Goal: Task Accomplishment & Management: Manage account settings

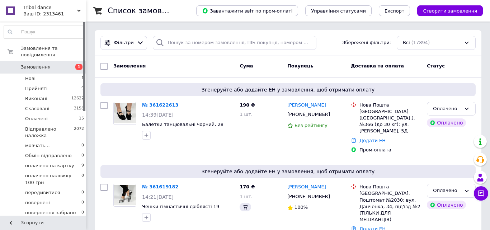
click at [69, 173] on span "оплачено наложку 100 грн" at bounding box center [53, 179] width 56 height 13
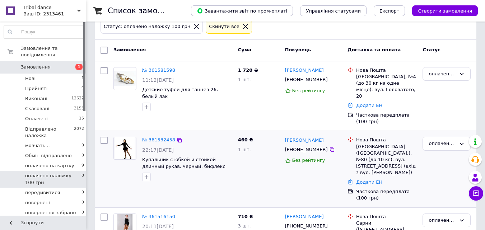
scroll to position [91, 0]
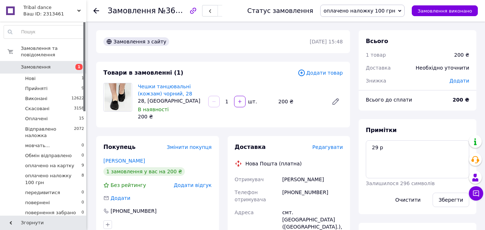
scroll to position [215, 0]
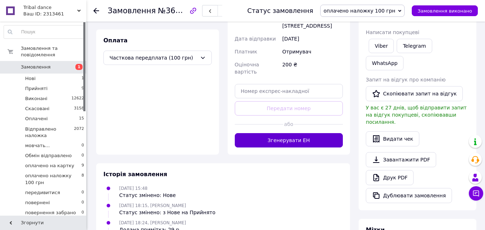
click at [297, 133] on button "Згенерувати ЕН" at bounding box center [289, 140] width 108 height 14
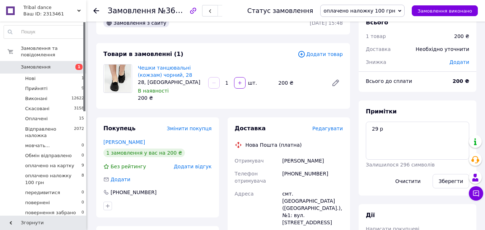
scroll to position [0, 0]
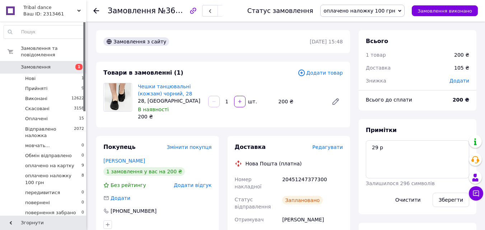
click at [362, 14] on span "оплачено наложку 100 грн" at bounding box center [359, 11] width 72 height 6
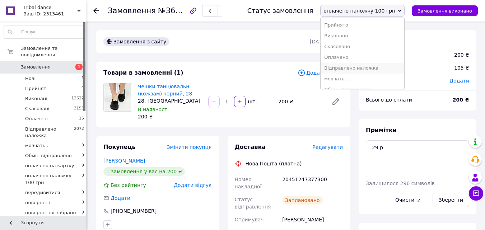
click at [364, 70] on li "Відправлено наложка" at bounding box center [362, 68] width 84 height 11
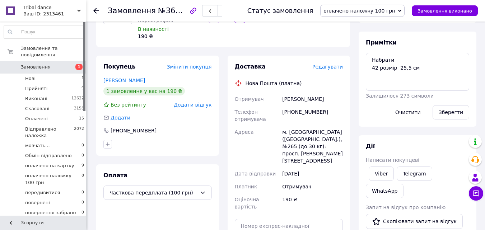
scroll to position [143, 0]
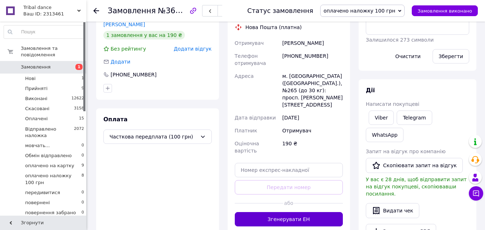
click at [319, 212] on button "Згенерувати ЕН" at bounding box center [289, 219] width 108 height 14
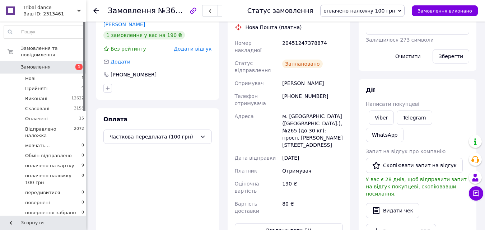
click at [363, 8] on span "оплачено наложку 100 грн" at bounding box center [359, 11] width 72 height 6
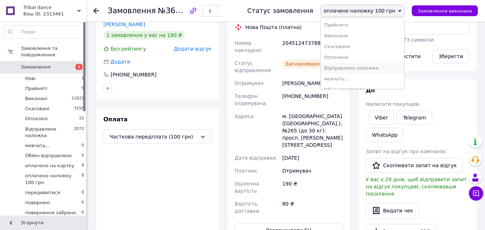
click at [363, 70] on li "Відправлено наложка" at bounding box center [362, 68] width 84 height 11
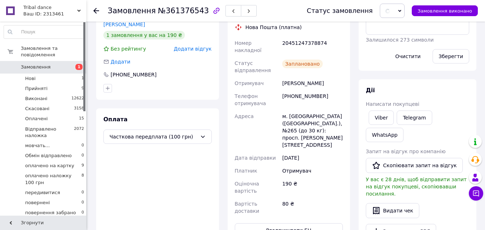
scroll to position [0, 0]
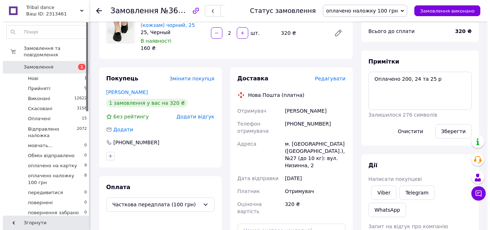
scroll to position [36, 0]
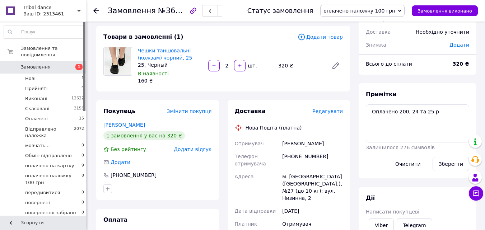
click at [333, 115] on div "Редагувати" at bounding box center [327, 111] width 30 height 7
click at [333, 114] on span "Редагувати" at bounding box center [327, 111] width 30 height 6
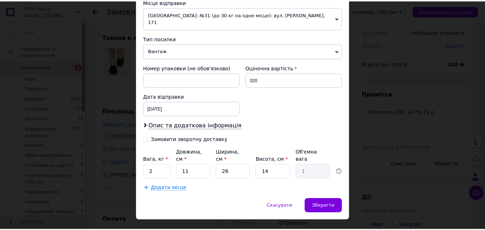
scroll to position [259, 0]
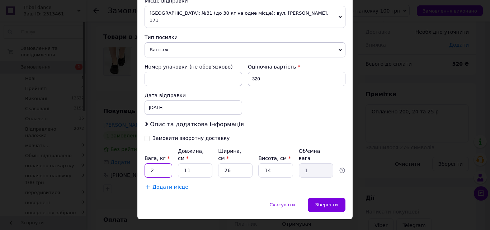
click at [159, 163] on input "2" at bounding box center [159, 170] width 28 height 14
type input "1"
click at [328, 202] on span "Зберегти" at bounding box center [326, 204] width 23 height 5
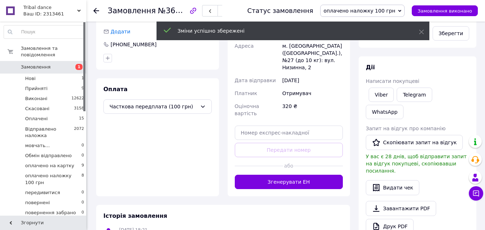
scroll to position [215, 0]
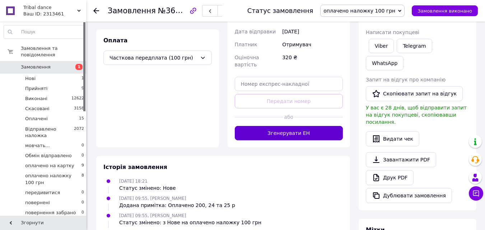
click at [296, 126] on button "Згенерувати ЕН" at bounding box center [289, 133] width 108 height 14
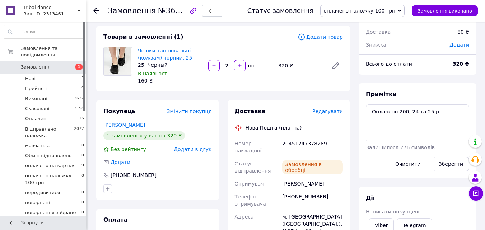
click at [378, 11] on span "оплачено наложку 100 грн" at bounding box center [359, 11] width 72 height 6
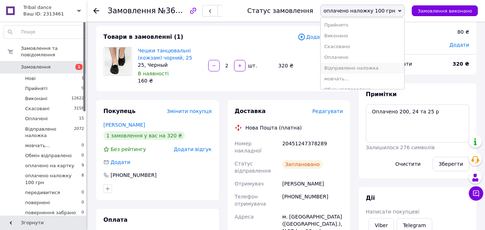
click at [383, 66] on li "Відправлено наложка" at bounding box center [362, 68] width 84 height 11
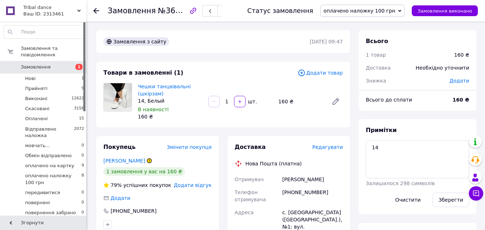
scroll to position [143, 0]
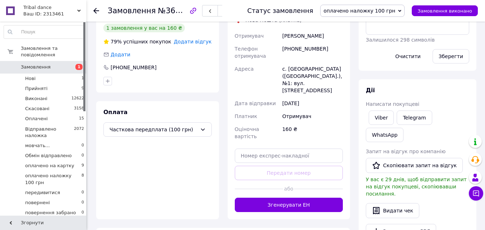
click at [295, 198] on button "Згенерувати ЕН" at bounding box center [289, 205] width 108 height 14
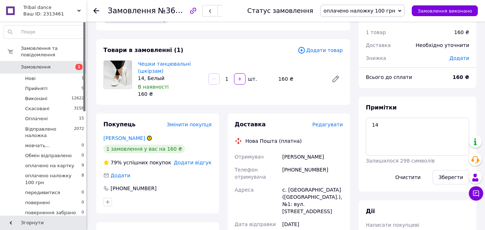
scroll to position [0, 0]
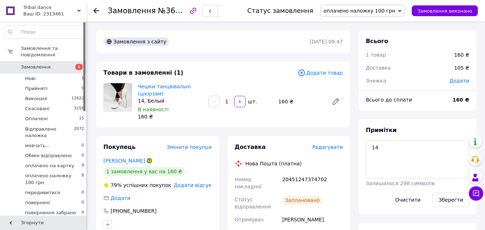
click at [363, 14] on span "оплачено наложку 100 грн" at bounding box center [359, 11] width 72 height 6
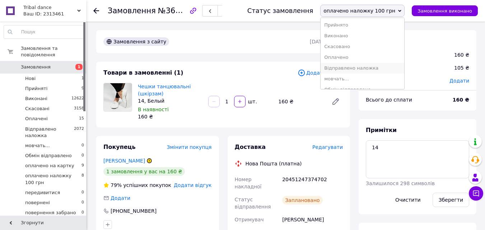
click at [366, 64] on li "Відправлено наложка" at bounding box center [362, 68] width 84 height 11
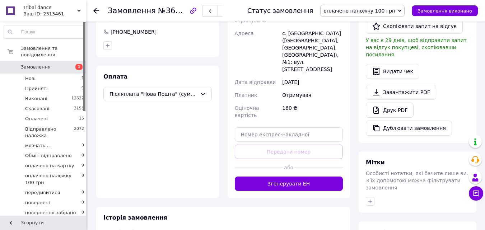
scroll to position [179, 0]
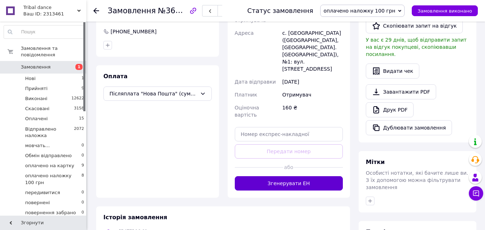
click at [278, 176] on button "Згенерувати ЕН" at bounding box center [289, 183] width 108 height 14
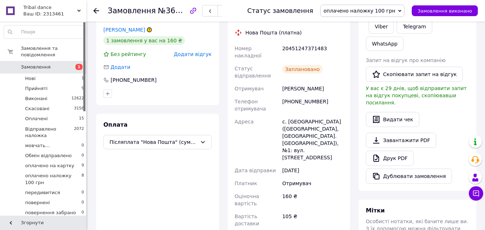
scroll to position [36, 0]
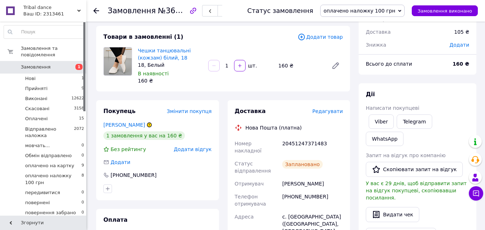
click at [367, 8] on span "оплачено наложку 100 грн" at bounding box center [359, 11] width 72 height 6
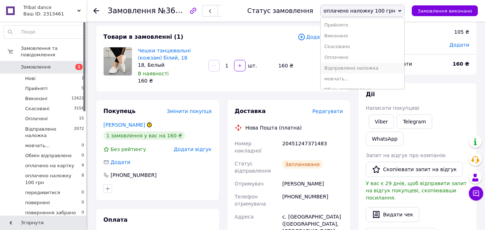
click at [374, 71] on li "Відправлено наложка" at bounding box center [362, 68] width 84 height 11
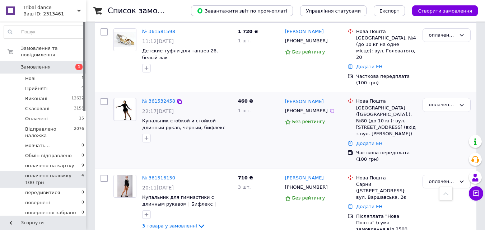
scroll to position [135, 0]
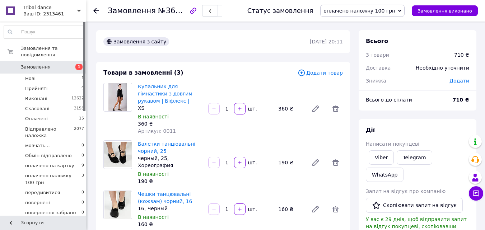
scroll to position [179, 0]
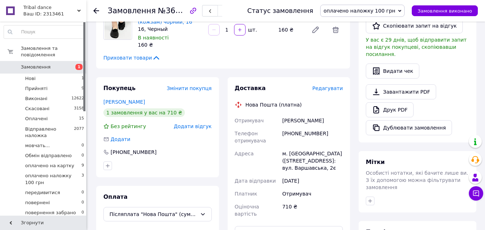
click at [333, 85] on span "Редагувати" at bounding box center [327, 88] width 30 height 6
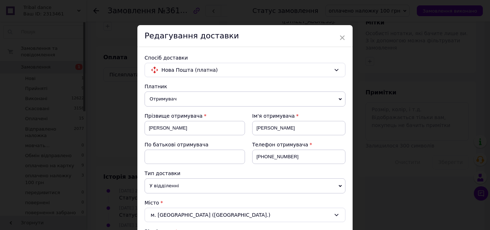
scroll to position [340, 0]
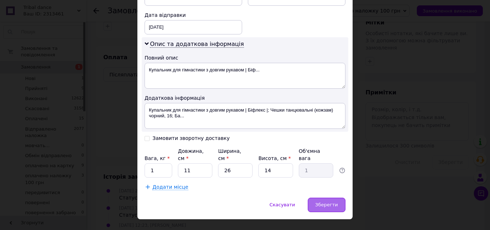
click at [326, 198] on div "Зберегти" at bounding box center [327, 205] width 38 height 14
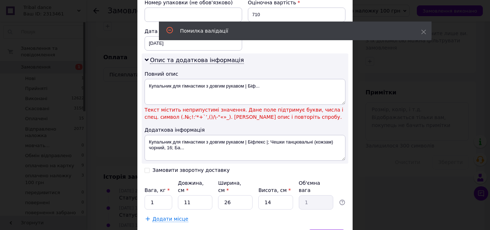
scroll to position [355, 0]
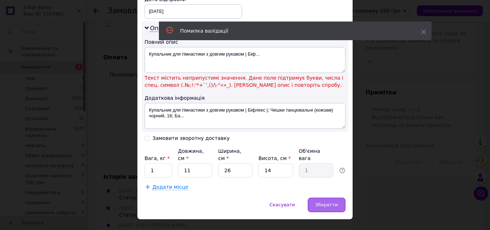
click at [327, 198] on div "Зберегти" at bounding box center [327, 205] width 38 height 14
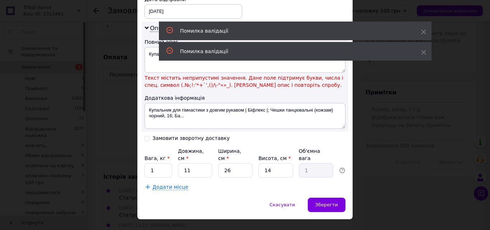
click at [393, 122] on div "× Редагування доставки Спосіб доставки Нова Пошта (платна) Платник Отримувач Ві…" at bounding box center [245, 115] width 490 height 230
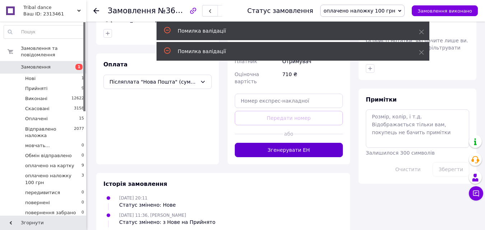
click at [321, 143] on button "Згенерувати ЕН" at bounding box center [289, 150] width 108 height 14
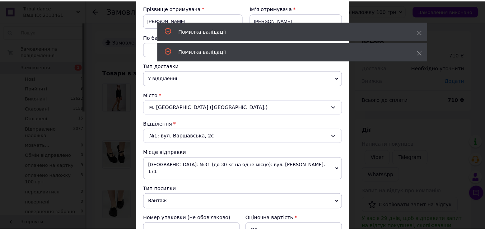
scroll to position [323, 0]
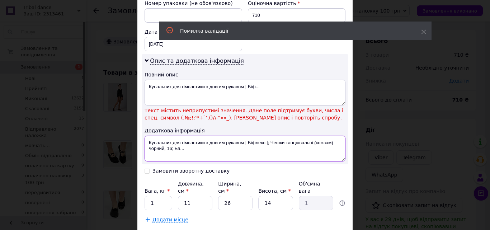
drag, startPoint x: 244, startPoint y: 135, endPoint x: 249, endPoint y: 160, distance: 25.3
type textarea "Купальник для гімнастики з довгим рукавом"
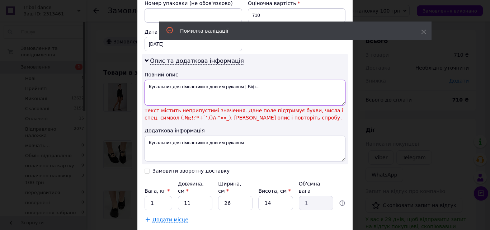
drag, startPoint x: 260, startPoint y: 77, endPoint x: 245, endPoint y: 81, distance: 15.4
click at [245, 81] on textarea "Купальник для гімнастики з довгим рукавом | Біф..." at bounding box center [245, 93] width 201 height 26
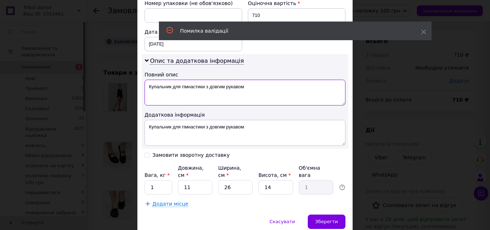
type textarea "Купальник для гімнастики з довгим рукавом"
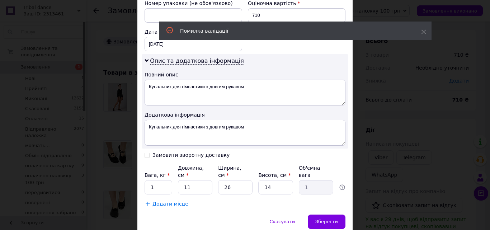
click at [316, 219] on div "Скасувати   Зберегти" at bounding box center [244, 226] width 215 height 22
click at [320, 215] on div "Скасувати   Зберегти" at bounding box center [244, 226] width 215 height 22
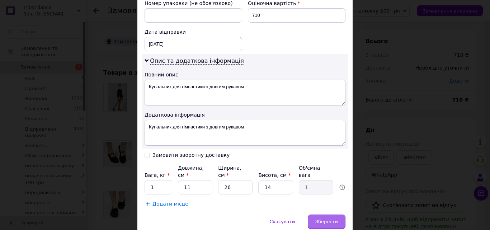
click at [325, 219] on span "Зберегти" at bounding box center [326, 221] width 23 height 5
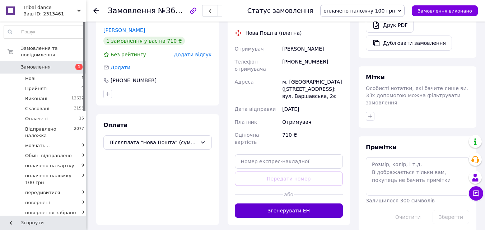
click at [291, 203] on button "Згенерувати ЕН" at bounding box center [289, 210] width 108 height 14
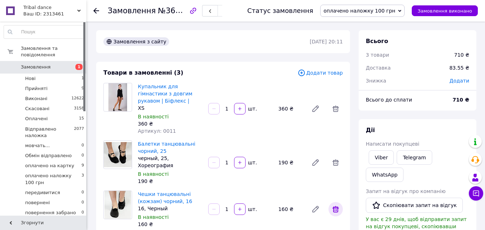
scroll to position [108, 0]
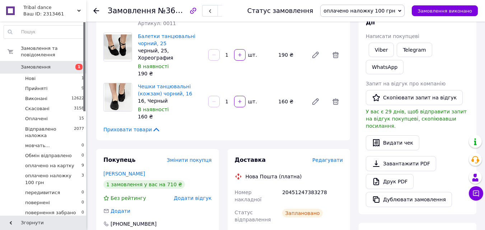
drag, startPoint x: 379, startPoint y: 10, endPoint x: 382, endPoint y: 51, distance: 40.6
click at [380, 10] on span "оплачено наложку 100 грн" at bounding box center [359, 11] width 72 height 6
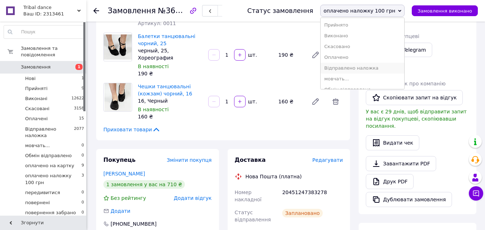
click at [378, 70] on li "Відправлено наложка" at bounding box center [362, 68] width 84 height 11
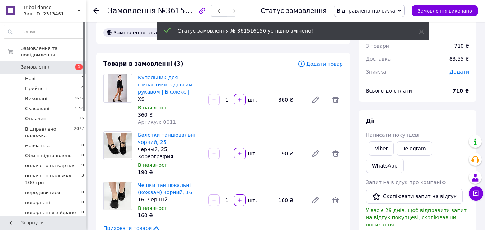
scroll to position [0, 0]
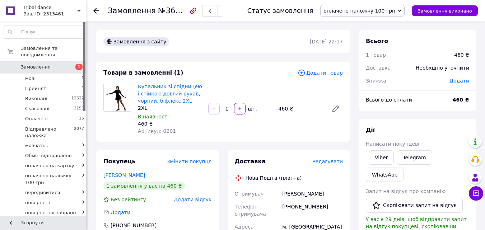
scroll to position [215, 0]
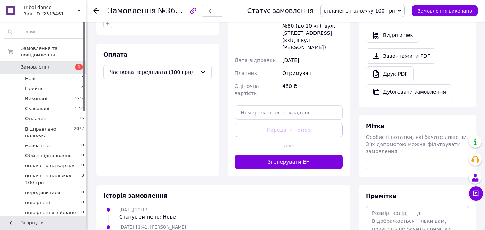
click at [289, 137] on div "або" at bounding box center [289, 146] width 108 height 18
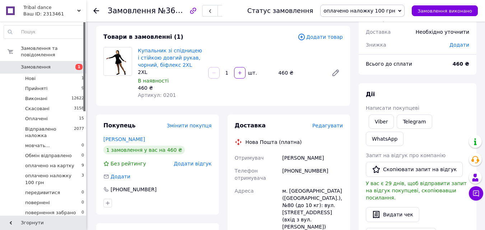
scroll to position [242, 0]
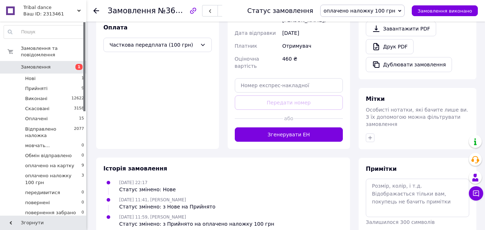
click at [275, 123] on div "Доставка Редагувати Нова Пошта (платна) Отримувач [PERSON_NAME] Телефон отримув…" at bounding box center [288, 28] width 123 height 241
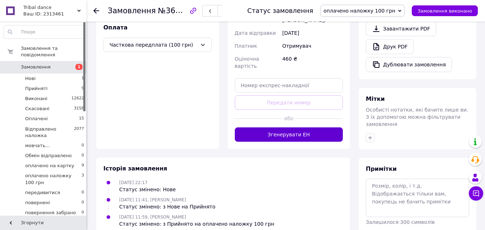
click at [272, 127] on button "Згенерувати ЕН" at bounding box center [289, 134] width 108 height 14
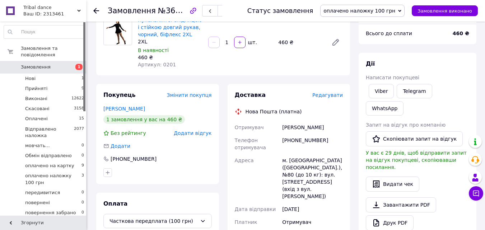
scroll to position [27, 0]
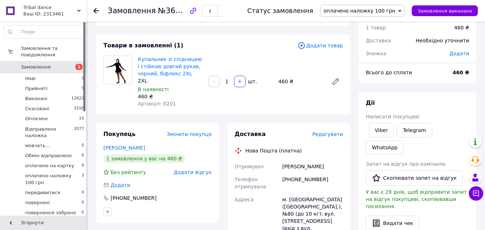
click at [381, 6] on span "оплачено наложку 100 грн" at bounding box center [362, 11] width 84 height 12
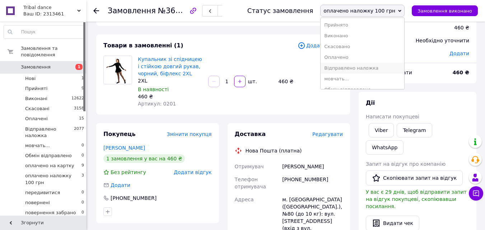
click at [378, 65] on li "Відправлено наложка" at bounding box center [362, 68] width 84 height 11
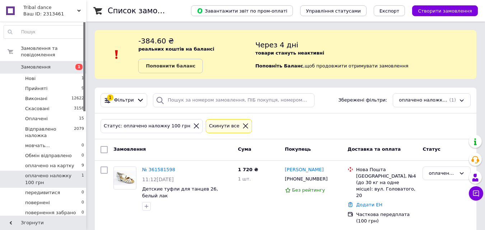
scroll to position [2, 0]
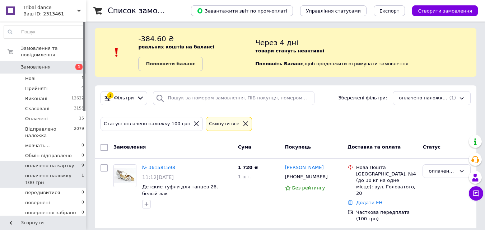
click at [59, 162] on span "оплачено на картку" at bounding box center [49, 165] width 49 height 6
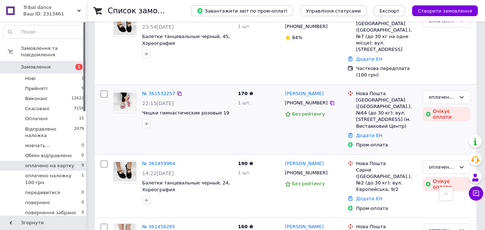
scroll to position [151, 0]
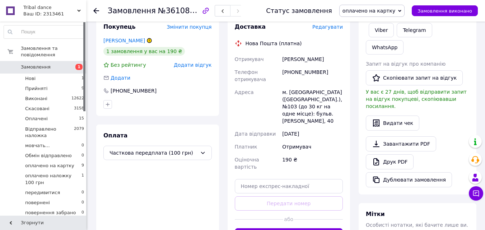
scroll to position [179, 0]
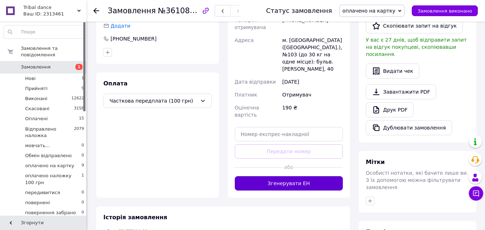
click at [295, 176] on button "Згенерувати ЕН" at bounding box center [289, 183] width 108 height 14
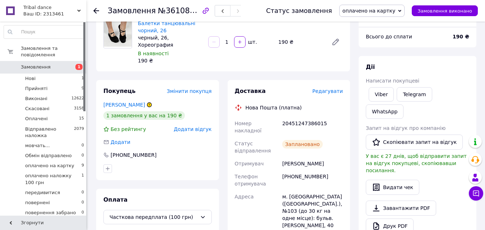
scroll to position [0, 0]
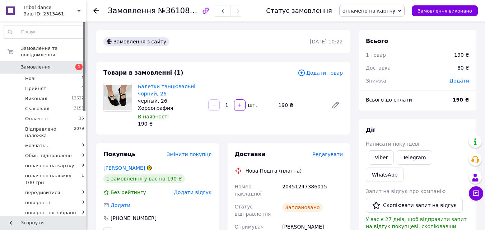
click at [376, 6] on span "оплачено на картку" at bounding box center [371, 11] width 65 height 12
click at [375, 12] on span "оплачено на картку" at bounding box center [368, 11] width 53 height 6
click at [374, 13] on span "оплачено на картку" at bounding box center [368, 11] width 53 height 6
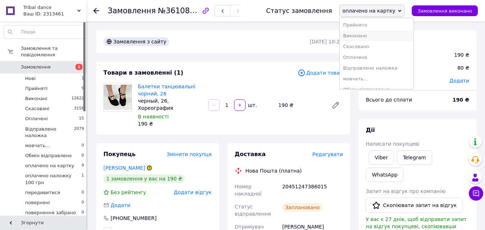
click at [372, 33] on li "Виконано" at bounding box center [376, 35] width 74 height 11
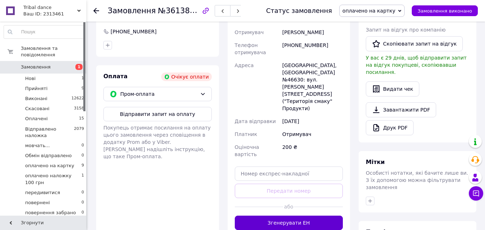
click at [303, 216] on button "Згенерувати ЕН" at bounding box center [289, 223] width 108 height 14
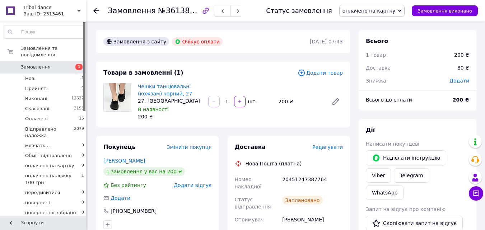
click at [379, 9] on span "оплачено на картку" at bounding box center [368, 11] width 53 height 6
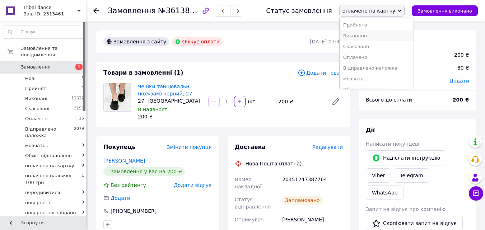
click at [385, 36] on li "Виконано" at bounding box center [376, 35] width 74 height 11
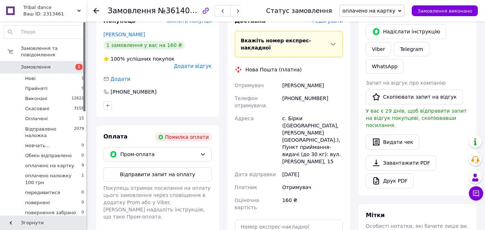
scroll to position [179, 0]
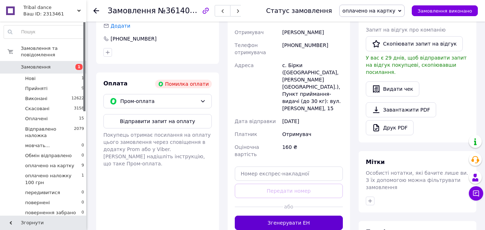
click at [296, 216] on button "Згенерувати ЕН" at bounding box center [289, 223] width 108 height 14
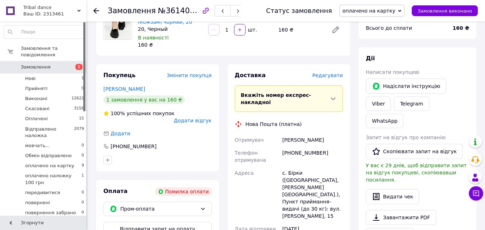
scroll to position [0, 0]
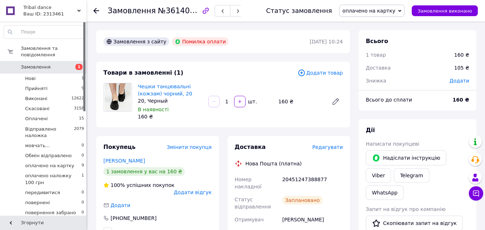
click at [358, 12] on span "оплачено на картку" at bounding box center [368, 11] width 53 height 6
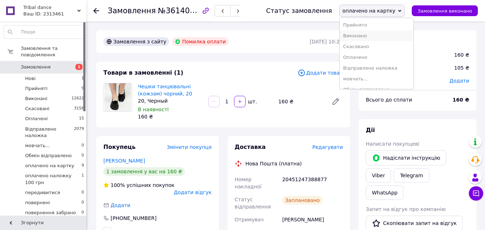
click at [363, 35] on li "Виконано" at bounding box center [376, 35] width 74 height 11
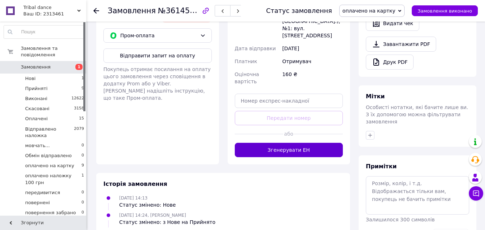
click at [282, 143] on button "Згенерувати ЕН" at bounding box center [289, 150] width 108 height 14
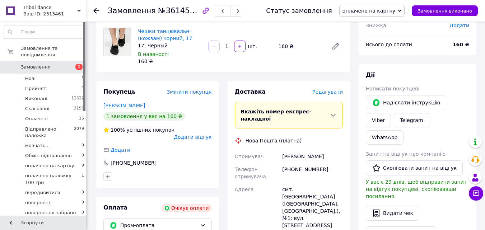
scroll to position [30, 0]
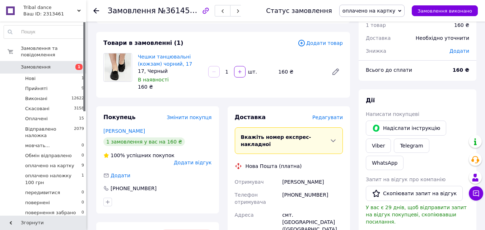
click at [388, 14] on span "оплачено на картку" at bounding box center [371, 11] width 65 height 12
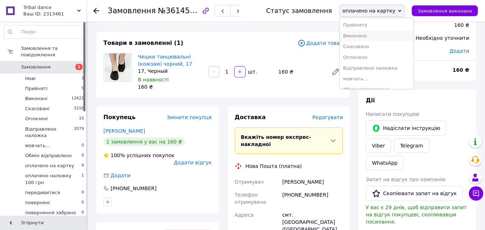
click at [385, 37] on li "Виконано" at bounding box center [376, 35] width 74 height 11
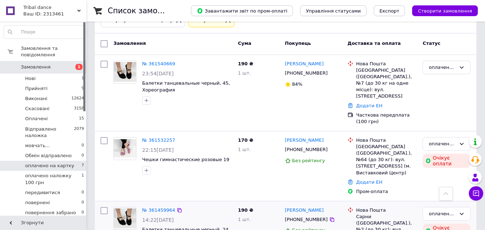
scroll to position [70, 0]
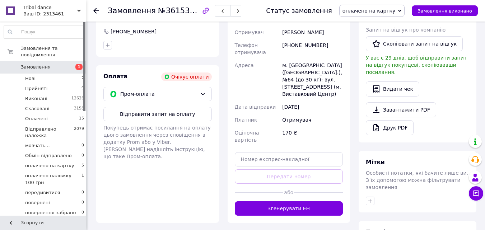
click at [298, 201] on button "Згенерувати ЕН" at bounding box center [289, 208] width 108 height 14
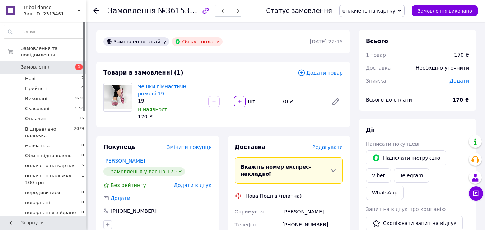
click at [389, 12] on span "оплачено на картку" at bounding box center [368, 11] width 53 height 6
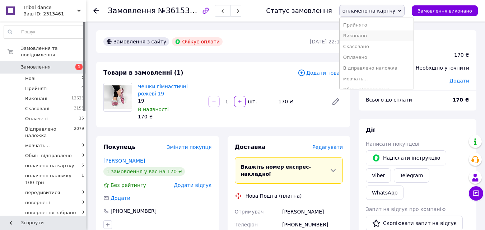
click at [385, 32] on li "Виконано" at bounding box center [376, 35] width 74 height 11
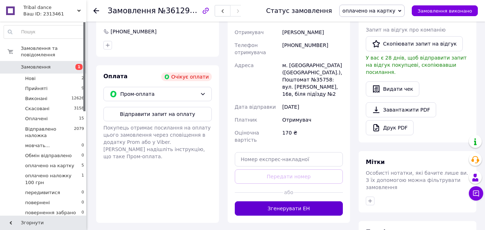
click at [270, 201] on button "Згенерувати ЕН" at bounding box center [289, 208] width 108 height 14
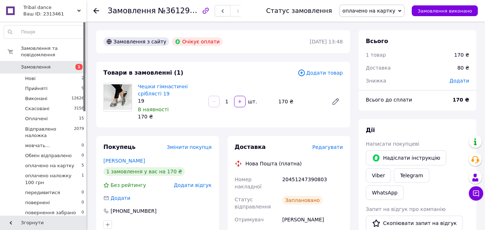
drag, startPoint x: 393, startPoint y: 14, endPoint x: 388, endPoint y: 29, distance: 16.2
click at [393, 14] on span "оплачено на картку" at bounding box center [371, 11] width 65 height 12
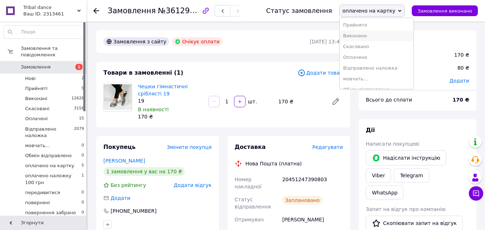
click at [385, 36] on li "Виконано" at bounding box center [376, 35] width 74 height 11
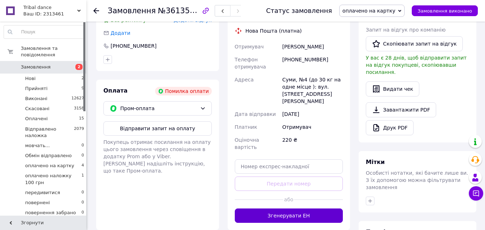
click at [306, 208] on button "Згенерувати ЕН" at bounding box center [289, 215] width 108 height 14
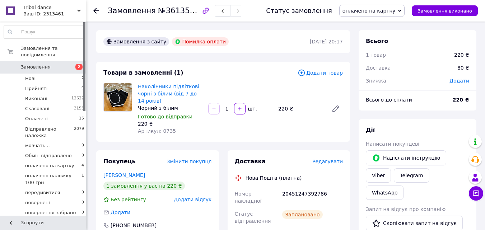
click at [385, 11] on span "оплачено на картку" at bounding box center [368, 11] width 53 height 6
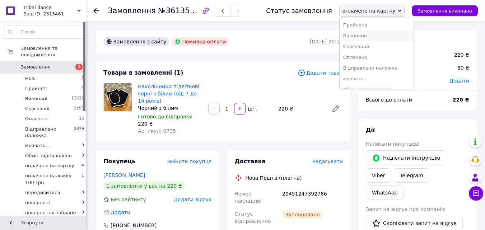
click at [375, 32] on li "Виконано" at bounding box center [376, 35] width 74 height 11
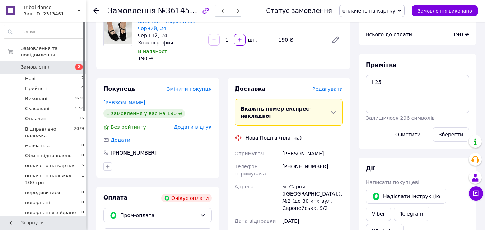
scroll to position [143, 0]
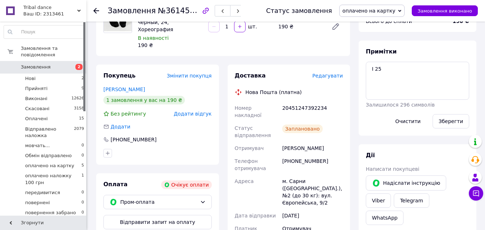
scroll to position [0, 0]
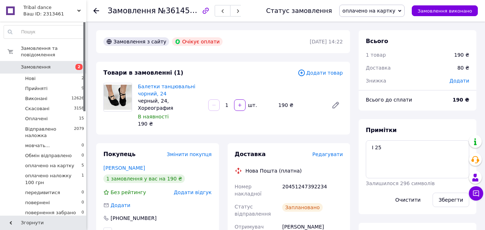
click at [391, 13] on span "оплачено на картку" at bounding box center [368, 11] width 53 height 6
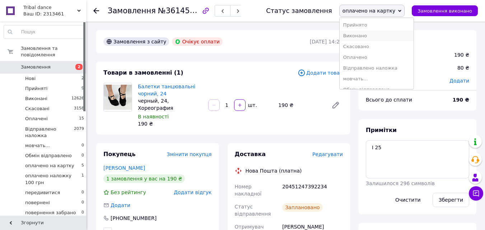
click at [379, 33] on li "Виконано" at bounding box center [376, 35] width 74 height 11
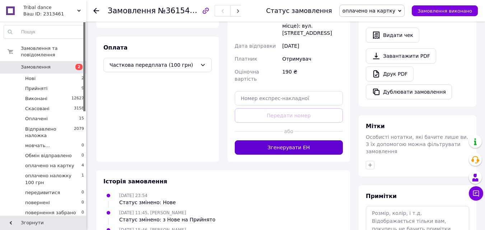
click at [271, 140] on button "Згенерувати ЕН" at bounding box center [289, 147] width 108 height 14
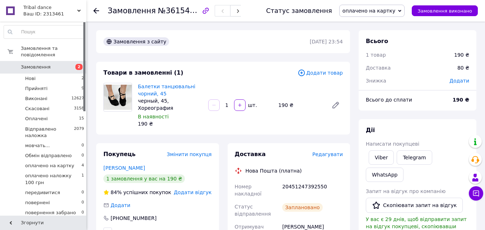
drag, startPoint x: 397, startPoint y: 8, endPoint x: 382, endPoint y: 36, distance: 31.1
click at [394, 14] on span "оплачено на картку" at bounding box center [371, 11] width 65 height 12
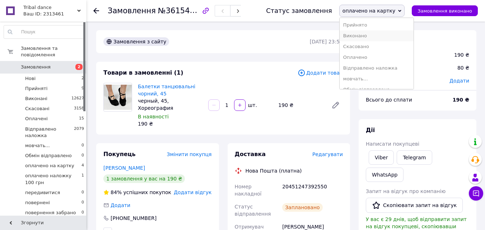
click at [382, 36] on li "Виконано" at bounding box center [376, 35] width 74 height 11
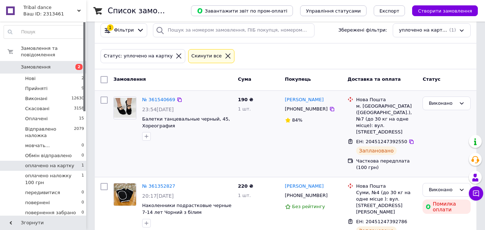
scroll to position [86, 0]
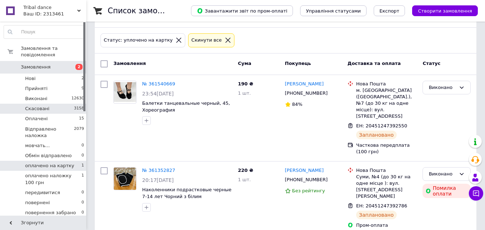
click at [47, 107] on li "Скасовані 3158" at bounding box center [44, 109] width 88 height 10
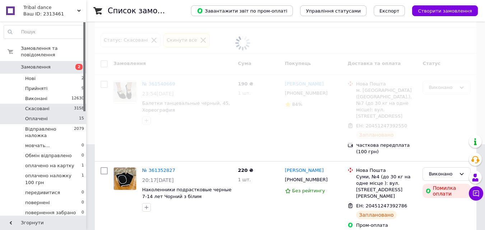
click at [48, 114] on li "Оплачені 15" at bounding box center [44, 119] width 88 height 10
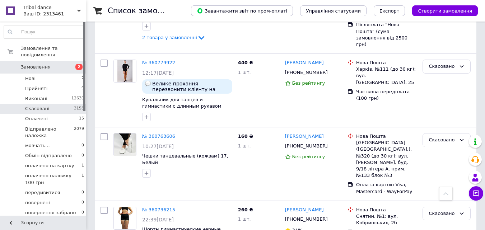
scroll to position [1829, 0]
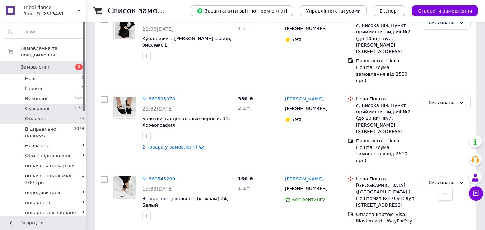
click at [51, 116] on li "Оплачені 15" at bounding box center [44, 119] width 88 height 10
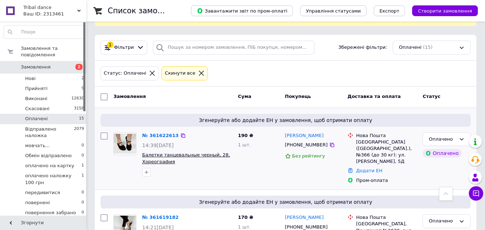
scroll to position [34, 0]
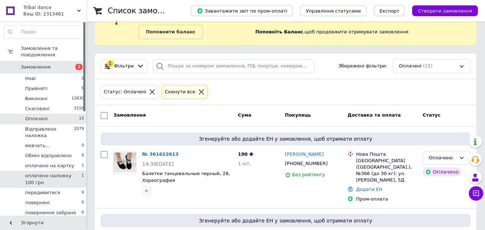
click at [46, 173] on span "оплачено наложку 100 грн" at bounding box center [53, 179] width 56 height 13
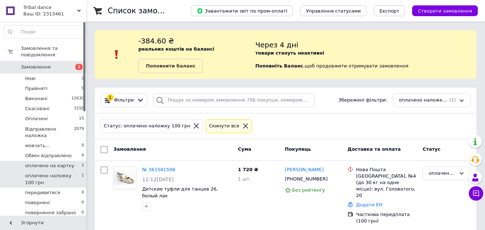
click at [51, 162] on span "оплачено на картку" at bounding box center [49, 165] width 49 height 6
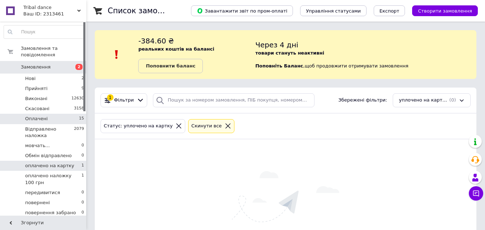
click at [60, 114] on li "Оплачені 15" at bounding box center [44, 119] width 88 height 10
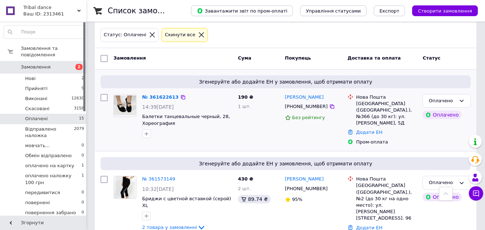
scroll to position [89, 0]
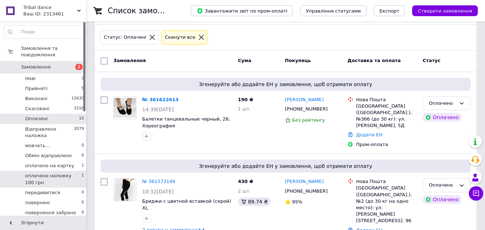
click at [66, 171] on li "оплачено наложку 100 грн 1" at bounding box center [44, 179] width 88 height 17
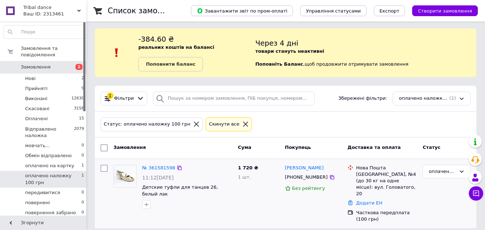
scroll to position [2, 0]
click at [55, 162] on span "оплачено на картку" at bounding box center [49, 165] width 49 height 6
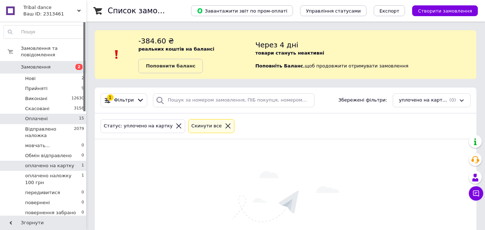
click at [59, 115] on li "Оплачені 15" at bounding box center [44, 119] width 88 height 10
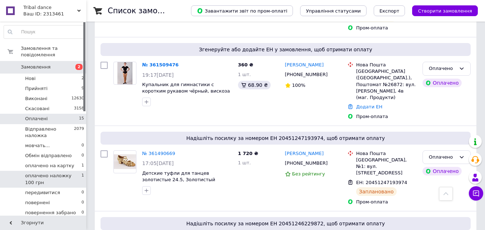
scroll to position [411, 0]
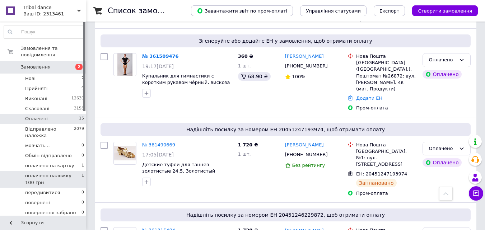
click at [75, 173] on span "оплачено наложку 100 грн" at bounding box center [53, 179] width 56 height 13
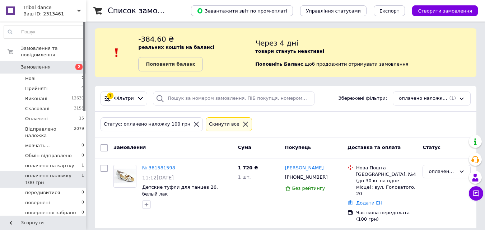
scroll to position [2, 0]
click at [77, 161] on li "оплачено на картку 1" at bounding box center [44, 166] width 88 height 10
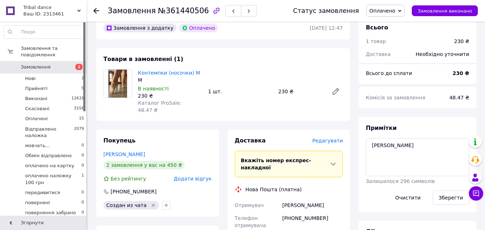
scroll to position [179, 0]
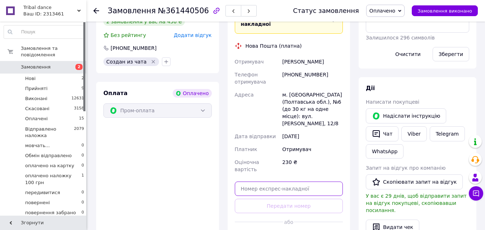
click at [279, 182] on input "text" at bounding box center [289, 189] width 108 height 14
paste input "59001452916763"
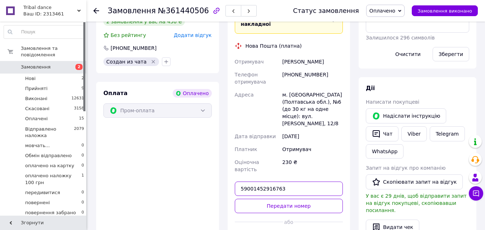
type input "59001452916763"
click at [299, 199] on button "Передати номер" at bounding box center [289, 206] width 108 height 14
click at [390, 10] on span "Оплачено" at bounding box center [382, 11] width 26 height 6
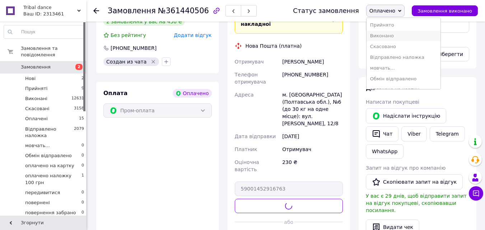
click at [392, 36] on li "Виконано" at bounding box center [403, 35] width 74 height 11
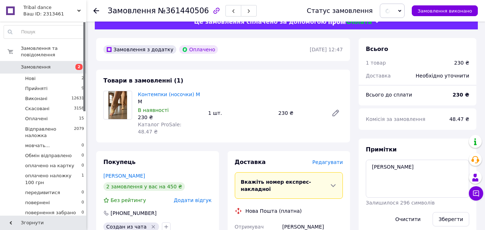
scroll to position [0, 0]
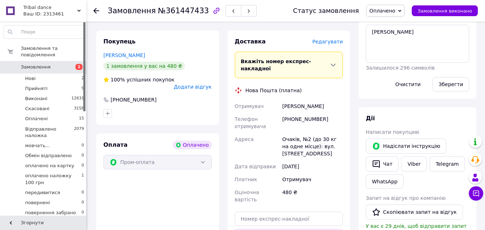
scroll to position [215, 0]
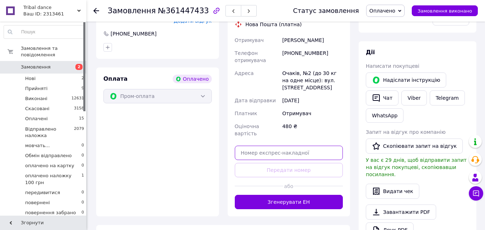
click at [260, 146] on input "text" at bounding box center [289, 153] width 108 height 14
paste input "59001453657889"
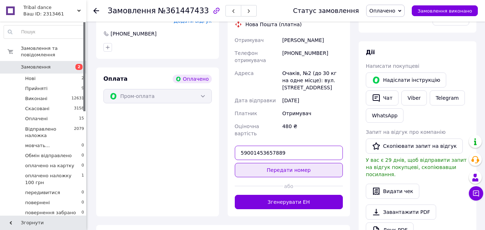
type input "59001453657889"
click at [287, 163] on button "Передати номер" at bounding box center [289, 170] width 108 height 14
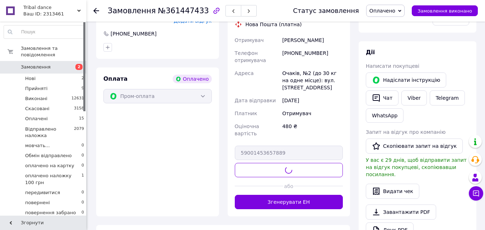
click at [389, 15] on span "Оплачено" at bounding box center [385, 11] width 38 height 12
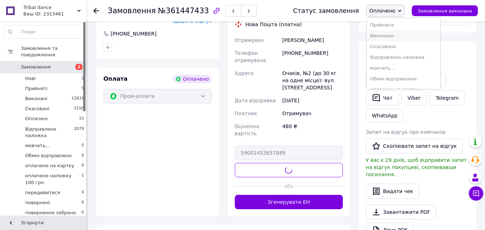
click at [391, 35] on li "Виконано" at bounding box center [403, 35] width 74 height 11
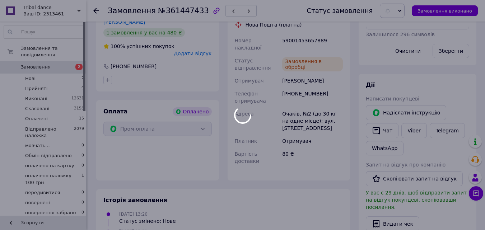
scroll to position [108, 0]
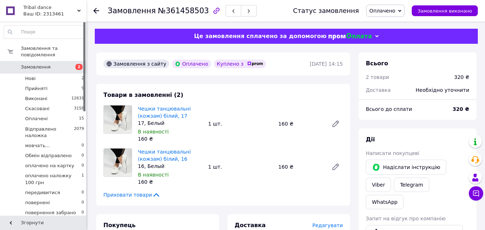
scroll to position [179, 0]
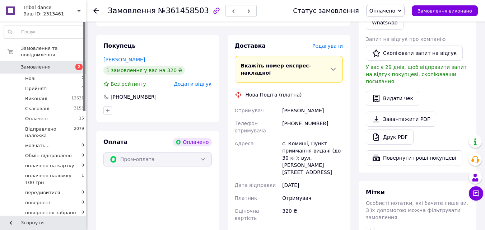
click at [335, 43] on span "Редагувати" at bounding box center [327, 46] width 30 height 6
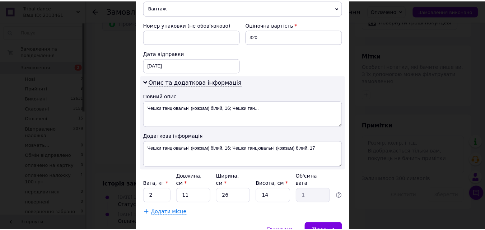
scroll to position [327, 0]
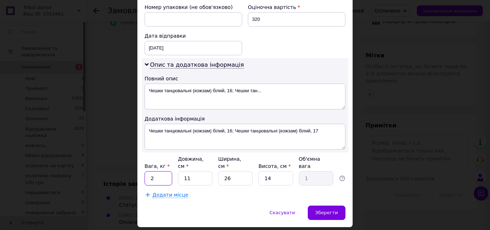
click at [155, 171] on input "2" at bounding box center [159, 178] width 28 height 14
type input "1"
click at [329, 210] on span "Зберегти" at bounding box center [326, 212] width 23 height 5
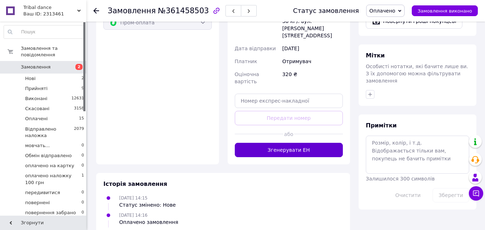
click at [314, 143] on button "Згенерувати ЕН" at bounding box center [289, 150] width 108 height 14
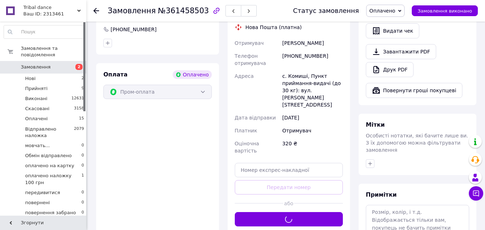
scroll to position [173, 0]
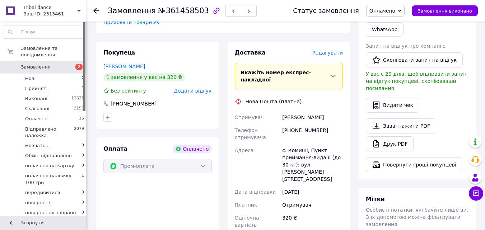
click at [391, 8] on span "Оплачено" at bounding box center [382, 11] width 26 height 6
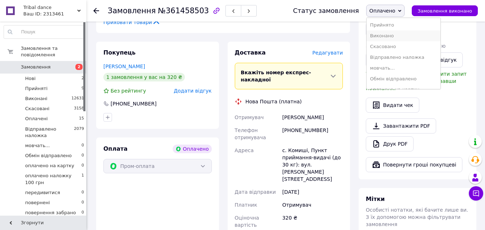
click at [391, 34] on li "Виконано" at bounding box center [403, 35] width 74 height 11
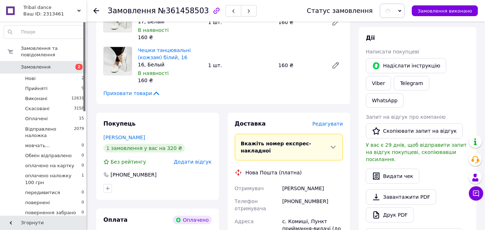
scroll to position [101, 0]
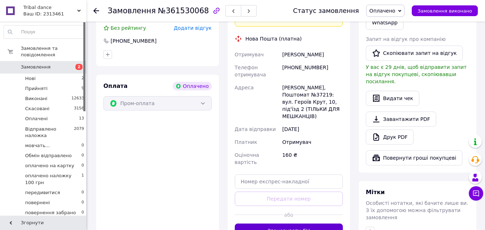
click at [308, 223] on button "Згенерувати ЕН" at bounding box center [289, 230] width 108 height 14
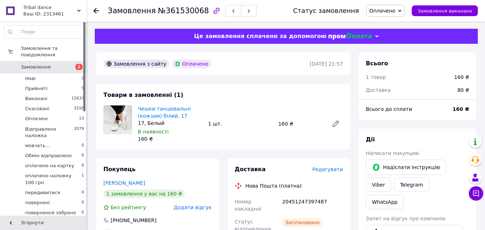
click at [383, 3] on div "Статус замовлення Оплачено Прийнято Виконано Скасовано Відправлено наложка мовч…" at bounding box center [377, 11] width 199 height 22
click at [385, 14] on span "Оплачено" at bounding box center [382, 11] width 26 height 6
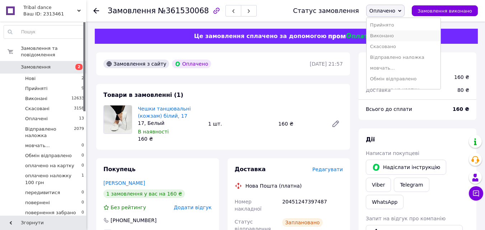
click at [385, 35] on li "Виконано" at bounding box center [403, 35] width 74 height 11
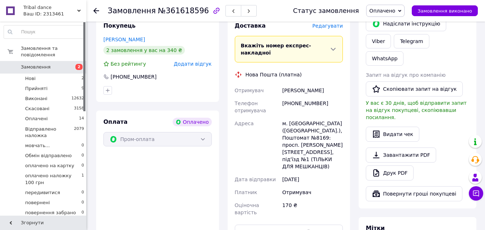
scroll to position [251, 0]
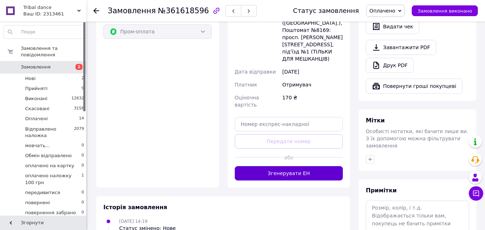
click at [324, 166] on button "Згенерувати ЕН" at bounding box center [289, 173] width 108 height 14
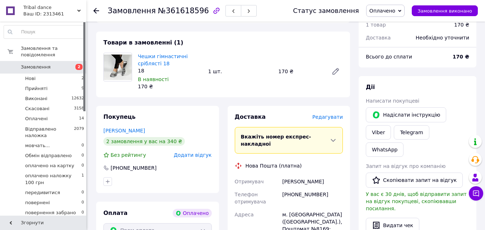
scroll to position [0, 0]
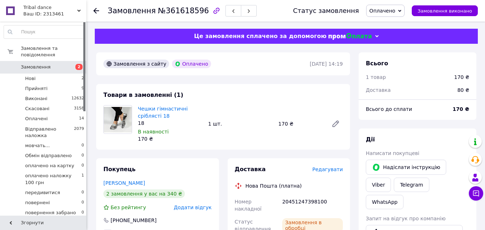
click at [394, 16] on span "Оплачено" at bounding box center [385, 11] width 38 height 12
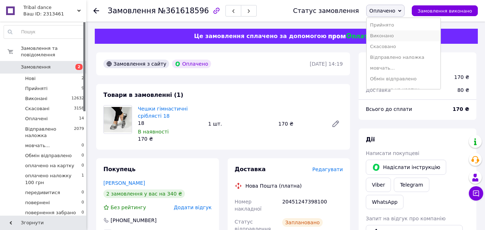
click at [394, 33] on li "Виконано" at bounding box center [403, 35] width 74 height 11
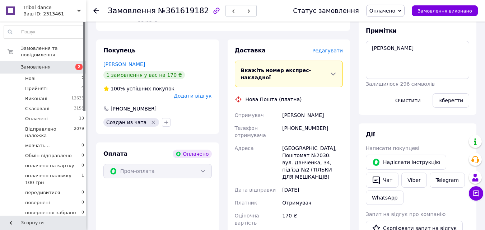
scroll to position [179, 0]
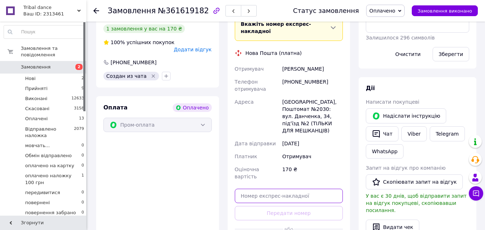
click at [275, 189] on input "text" at bounding box center [289, 196] width 108 height 14
paste input "59001453658604"
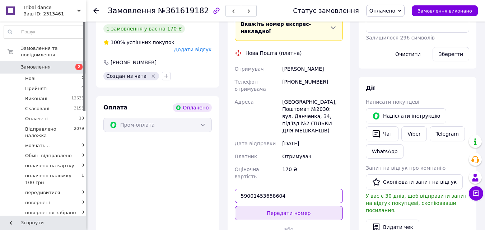
type input "59001453658604"
click at [280, 206] on button "Передати номер" at bounding box center [289, 213] width 108 height 14
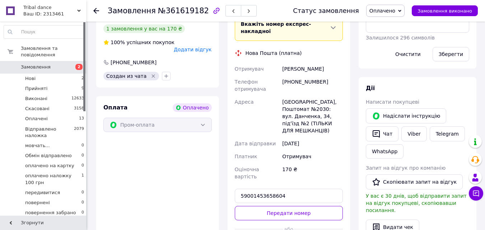
click at [388, 12] on span "Оплачено" at bounding box center [382, 11] width 26 height 6
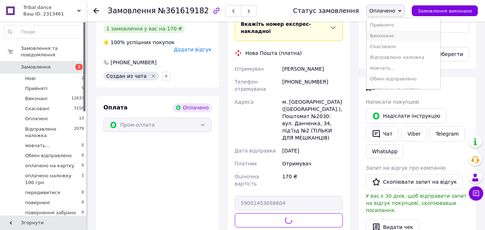
click at [388, 34] on li "Виконано" at bounding box center [403, 35] width 74 height 11
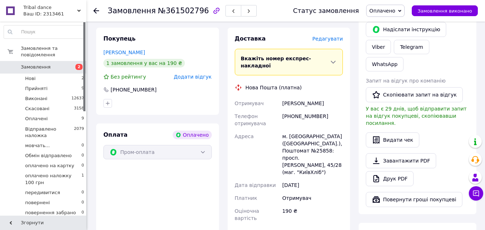
scroll to position [215, 0]
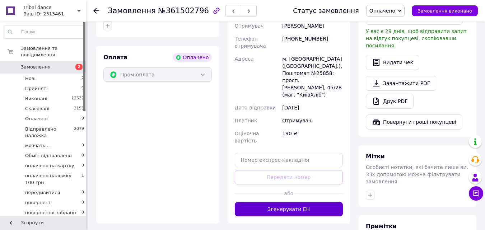
click at [328, 202] on button "Згенерувати ЕН" at bounding box center [289, 209] width 108 height 14
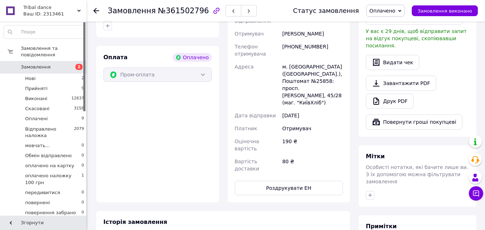
scroll to position [36, 0]
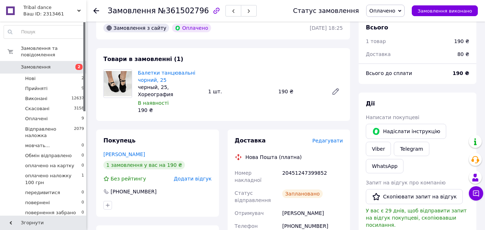
click at [391, 13] on span "Оплачено" at bounding box center [382, 11] width 26 height 6
click at [395, 34] on li "Виконано" at bounding box center [403, 35] width 74 height 11
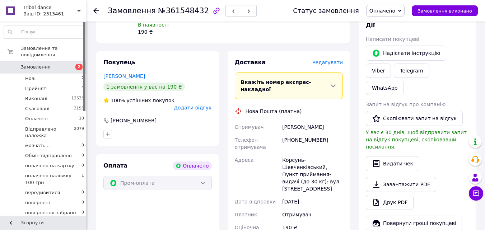
scroll to position [179, 0]
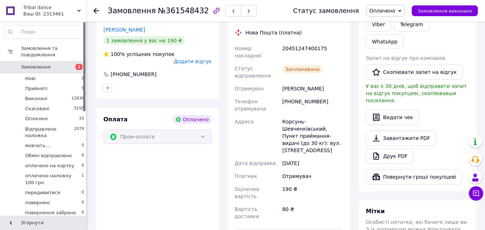
scroll to position [108, 0]
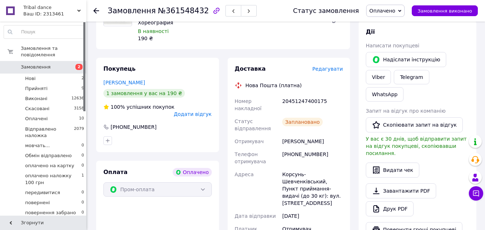
click at [394, 6] on span "Оплачено" at bounding box center [385, 11] width 38 height 12
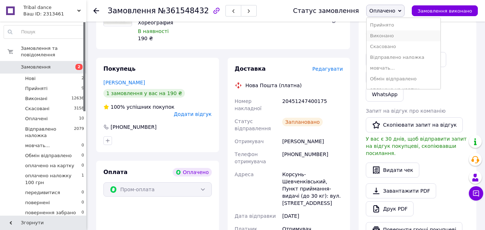
click at [398, 36] on li "Виконано" at bounding box center [403, 35] width 74 height 11
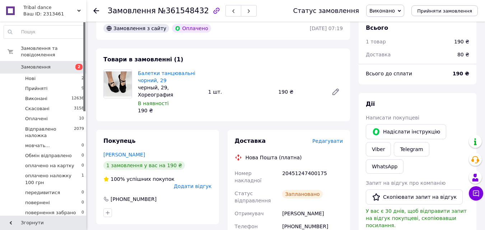
scroll to position [0, 0]
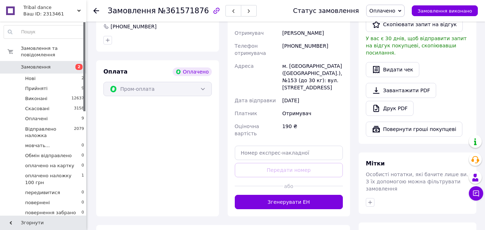
scroll to position [273, 0]
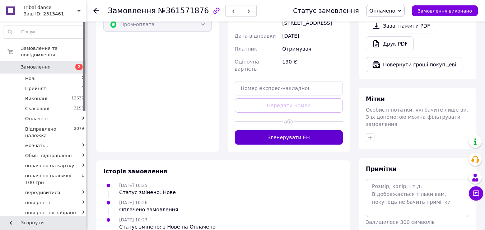
click at [290, 130] on button "Згенерувати ЕН" at bounding box center [289, 137] width 108 height 14
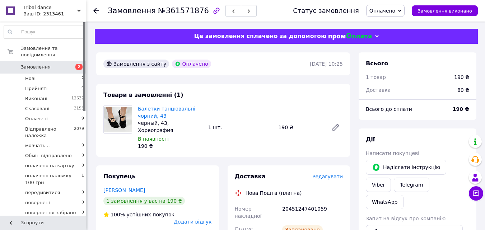
click at [392, 14] on span "Оплачено" at bounding box center [385, 11] width 38 height 12
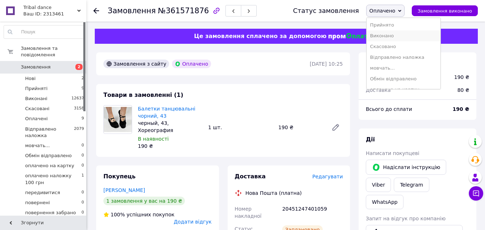
click at [389, 34] on li "Виконано" at bounding box center [403, 35] width 74 height 11
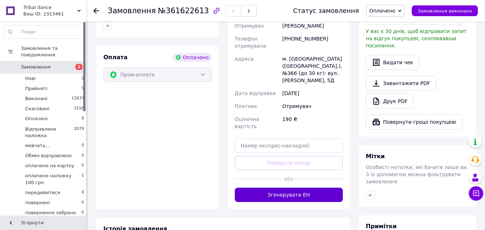
click at [308, 188] on button "Згенерувати ЕН" at bounding box center [289, 195] width 108 height 14
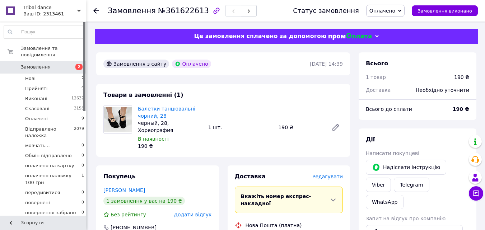
click at [388, 14] on span "Оплачено" at bounding box center [382, 11] width 26 height 6
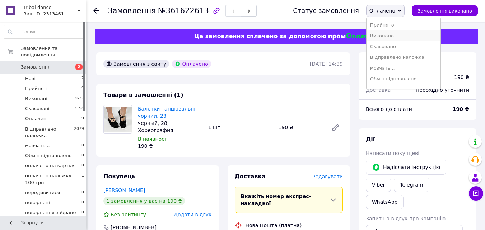
click at [387, 34] on li "Виконано" at bounding box center [403, 35] width 74 height 11
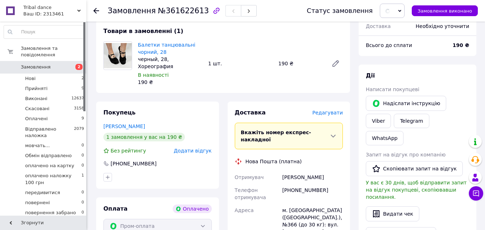
scroll to position [108, 0]
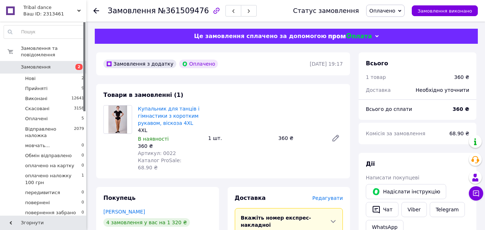
scroll to position [143, 0]
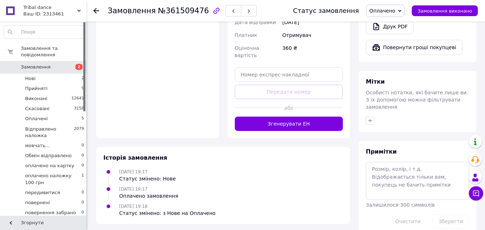
click at [320, 103] on div "Доставка Редагувати Вкажіть номер експрес-накладної Обов'язково введіть номер е…" at bounding box center [288, 5] width 123 height 266
click at [321, 117] on button "Згенерувати ЕН" at bounding box center [289, 124] width 108 height 14
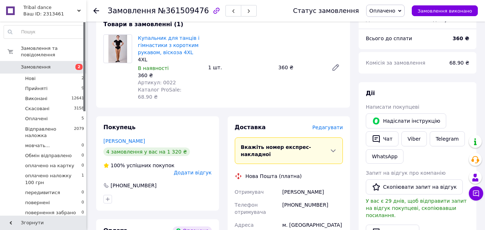
scroll to position [64, 0]
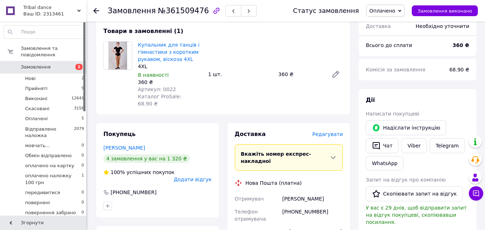
click at [395, 9] on span "Оплачено" at bounding box center [382, 11] width 26 height 6
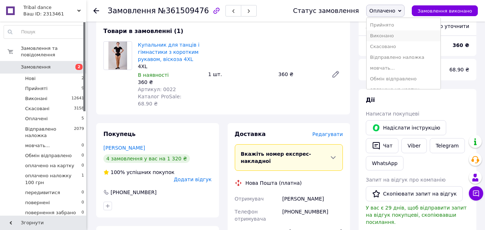
click at [396, 36] on li "Виконано" at bounding box center [403, 35] width 74 height 11
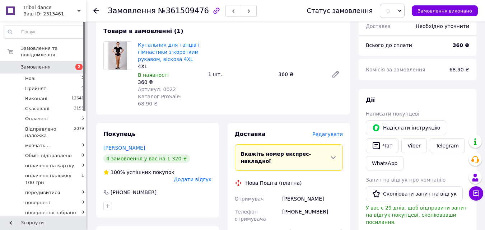
scroll to position [0, 0]
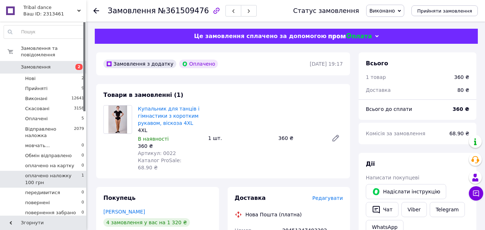
click at [65, 173] on span "оплачено наложку 100 грн" at bounding box center [53, 179] width 56 height 13
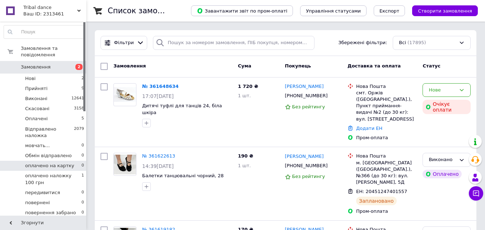
click at [40, 162] on span "оплачено на картку" at bounding box center [49, 165] width 49 height 6
click at [65, 173] on span "оплачено наложку 100 грн" at bounding box center [53, 179] width 56 height 13
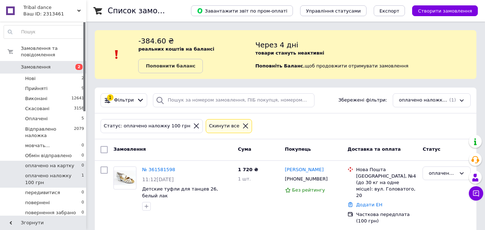
click at [72, 161] on li "оплачено на картку 0" at bounding box center [44, 166] width 88 height 10
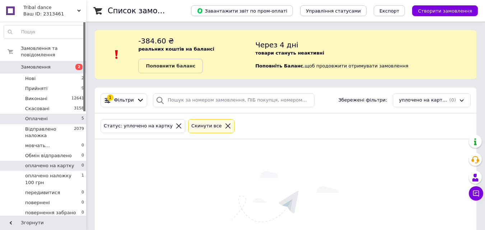
click at [54, 114] on li "Оплачені 5" at bounding box center [44, 119] width 88 height 10
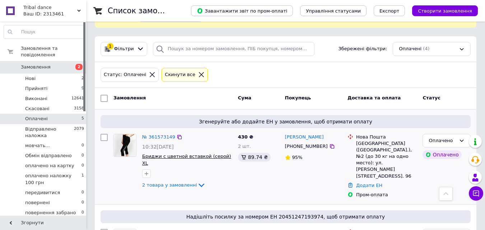
scroll to position [50, 0]
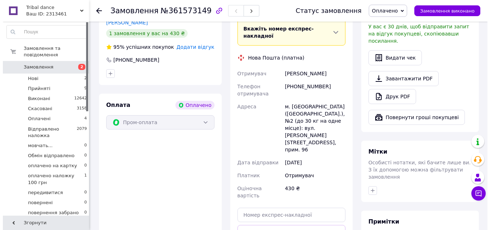
scroll to position [179, 0]
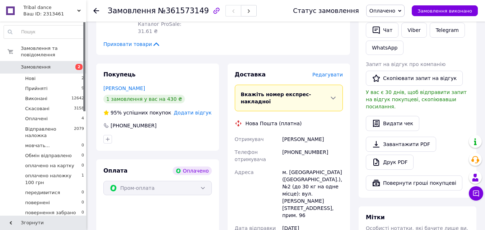
click at [329, 72] on span "Редагувати" at bounding box center [327, 75] width 30 height 6
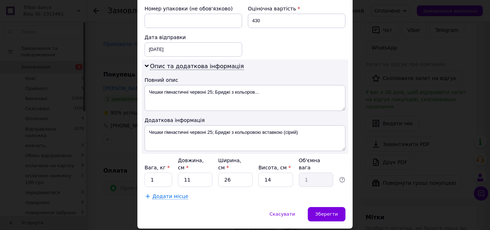
scroll to position [327, 0]
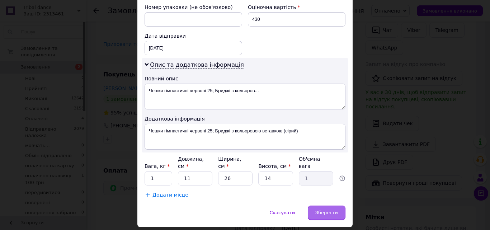
click at [326, 210] on span "Зберегти" at bounding box center [326, 212] width 23 height 5
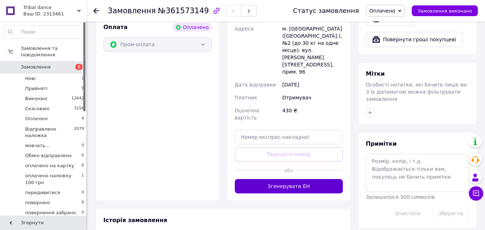
click at [306, 179] on button "Згенерувати ЕН" at bounding box center [289, 186] width 108 height 14
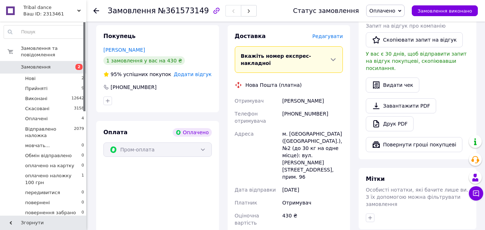
scroll to position [108, 0]
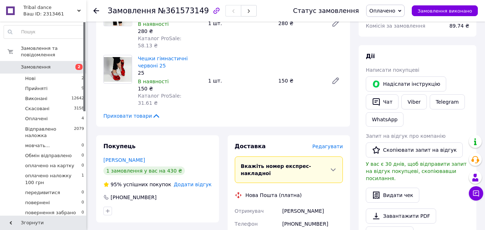
click at [387, 8] on span "Оплачено" at bounding box center [382, 11] width 26 height 6
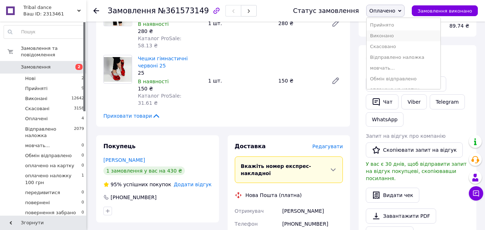
click at [387, 34] on li "Виконано" at bounding box center [403, 35] width 74 height 11
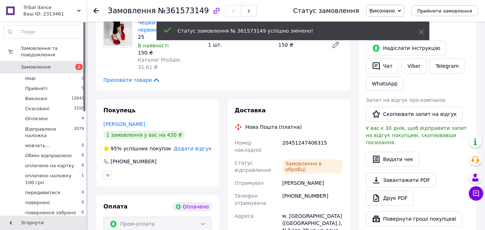
scroll to position [29, 0]
